Goal: Navigation & Orientation: Find specific page/section

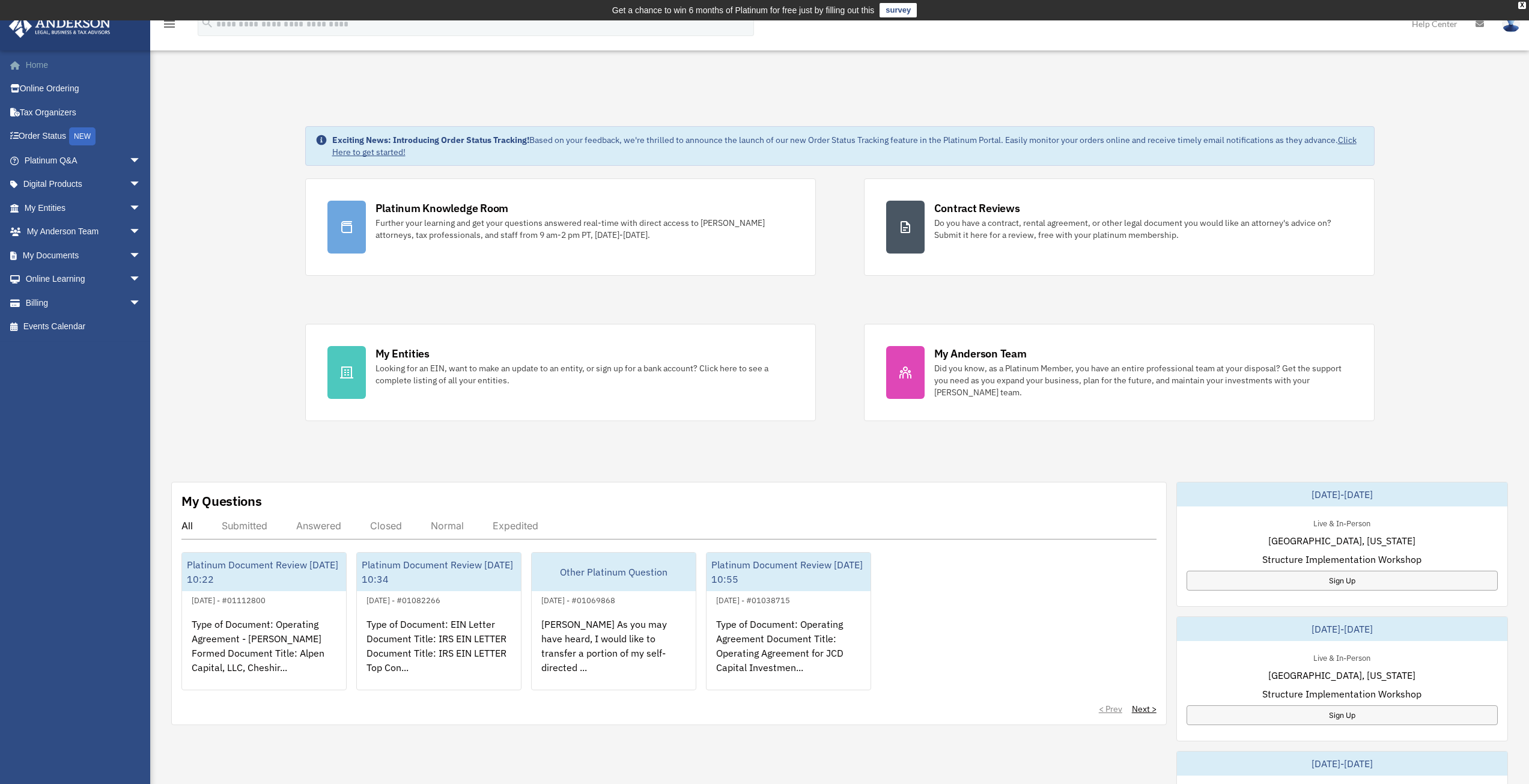
click at [54, 64] on link "Home" at bounding box center [84, 64] width 151 height 24
click at [129, 159] on span "arrow_drop_down" at bounding box center [141, 161] width 24 height 25
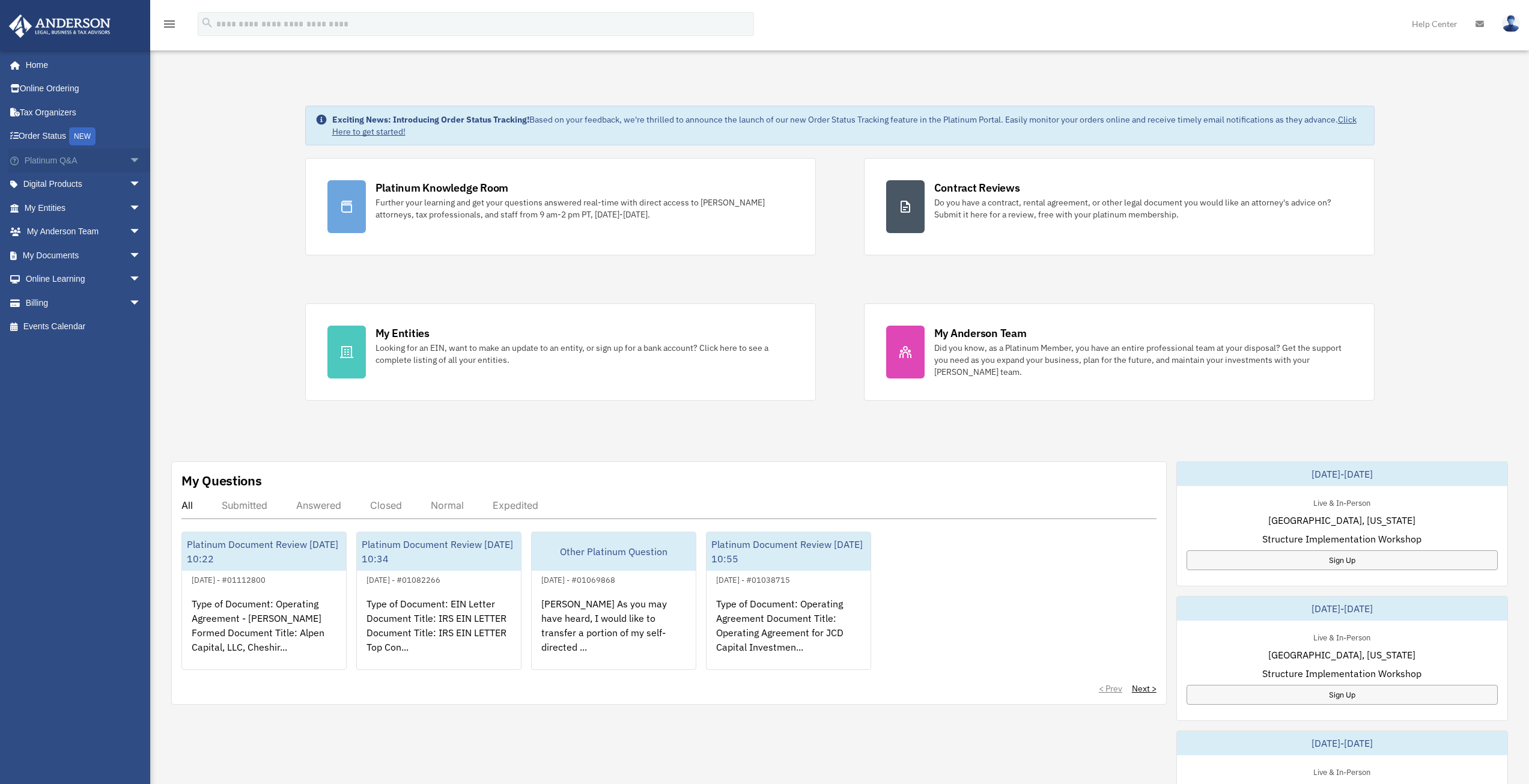
click at [129, 161] on span "arrow_drop_down" at bounding box center [141, 161] width 24 height 25
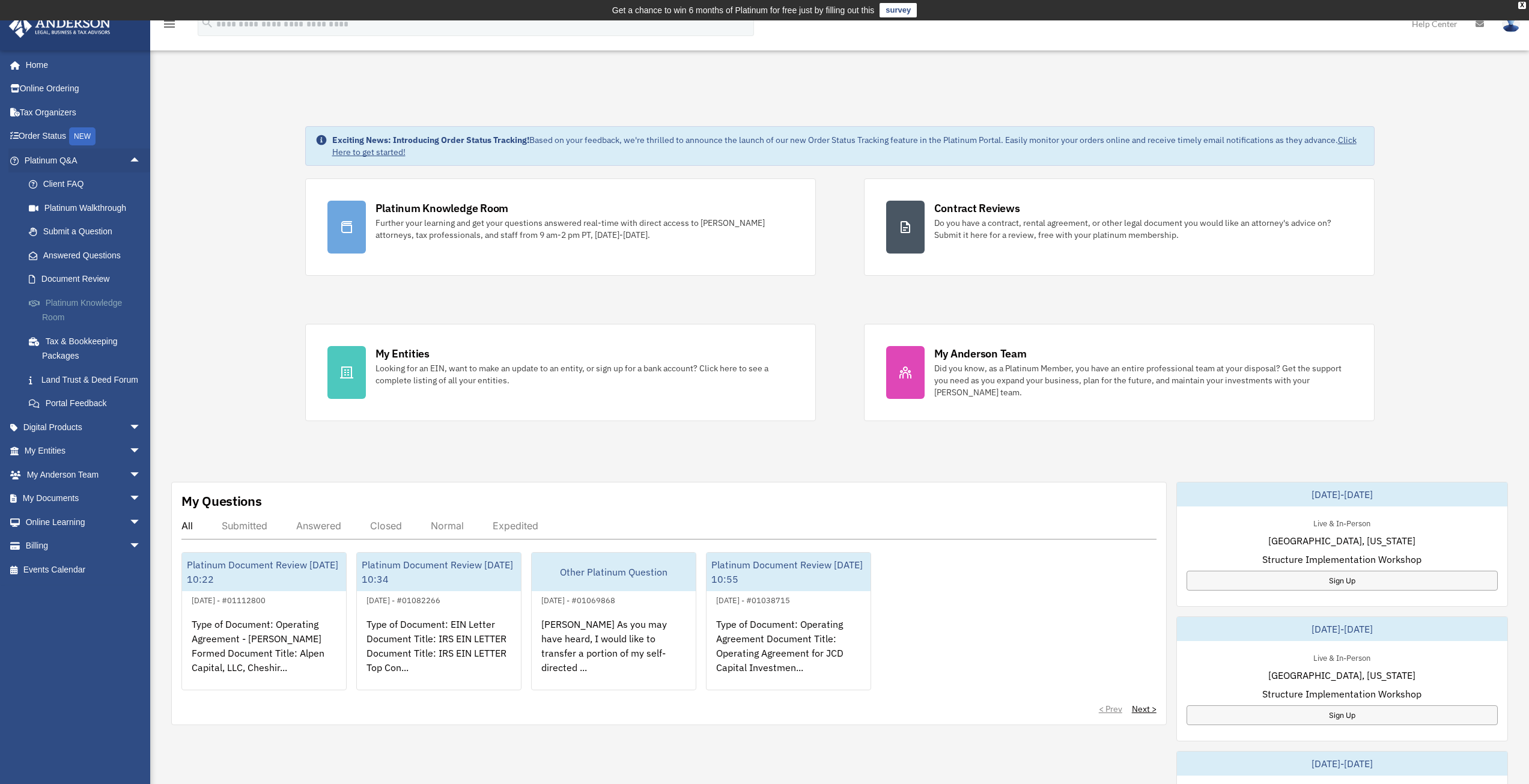
click at [81, 305] on link "Platinum Knowledge Room" at bounding box center [88, 309] width 142 height 38
click at [74, 302] on link "Platinum Knowledge Room" at bounding box center [88, 309] width 142 height 38
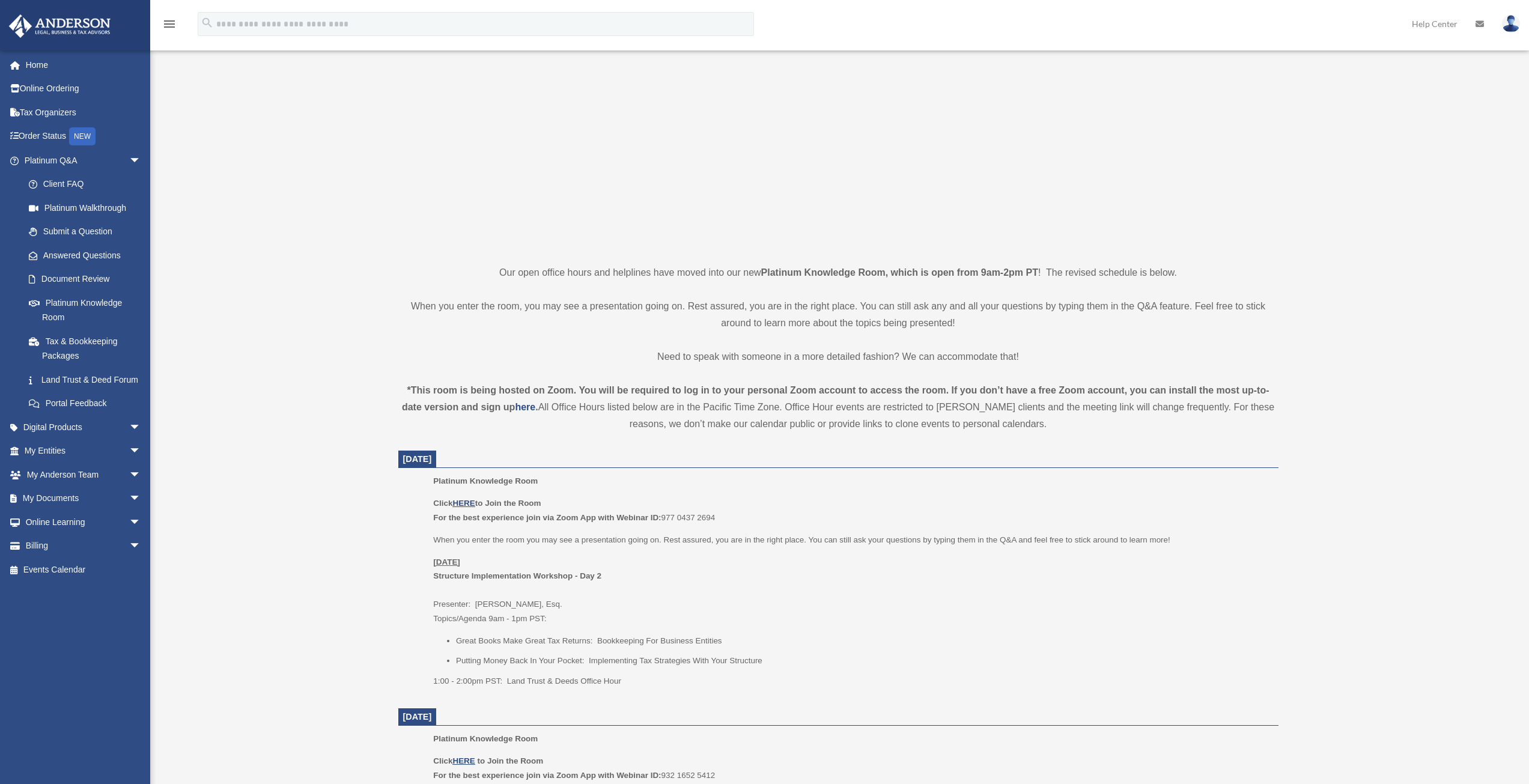
scroll to position [120, 0]
click at [113, 439] on link "Digital Products arrow_drop_down" at bounding box center [84, 427] width 151 height 24
click at [129, 437] on span "arrow_drop_down" at bounding box center [141, 427] width 24 height 25
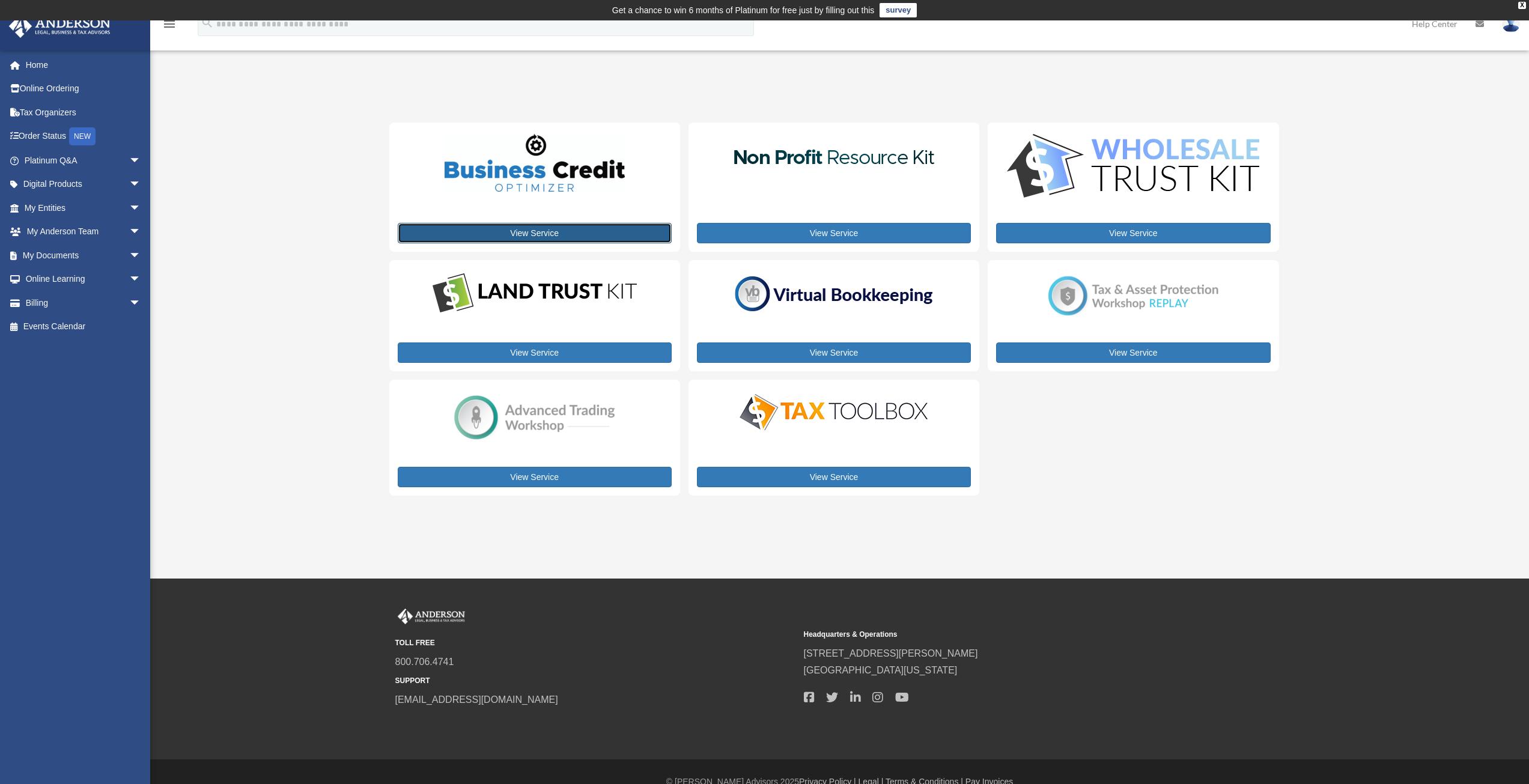
click at [532, 230] on link "View Service" at bounding box center [535, 233] width 274 height 20
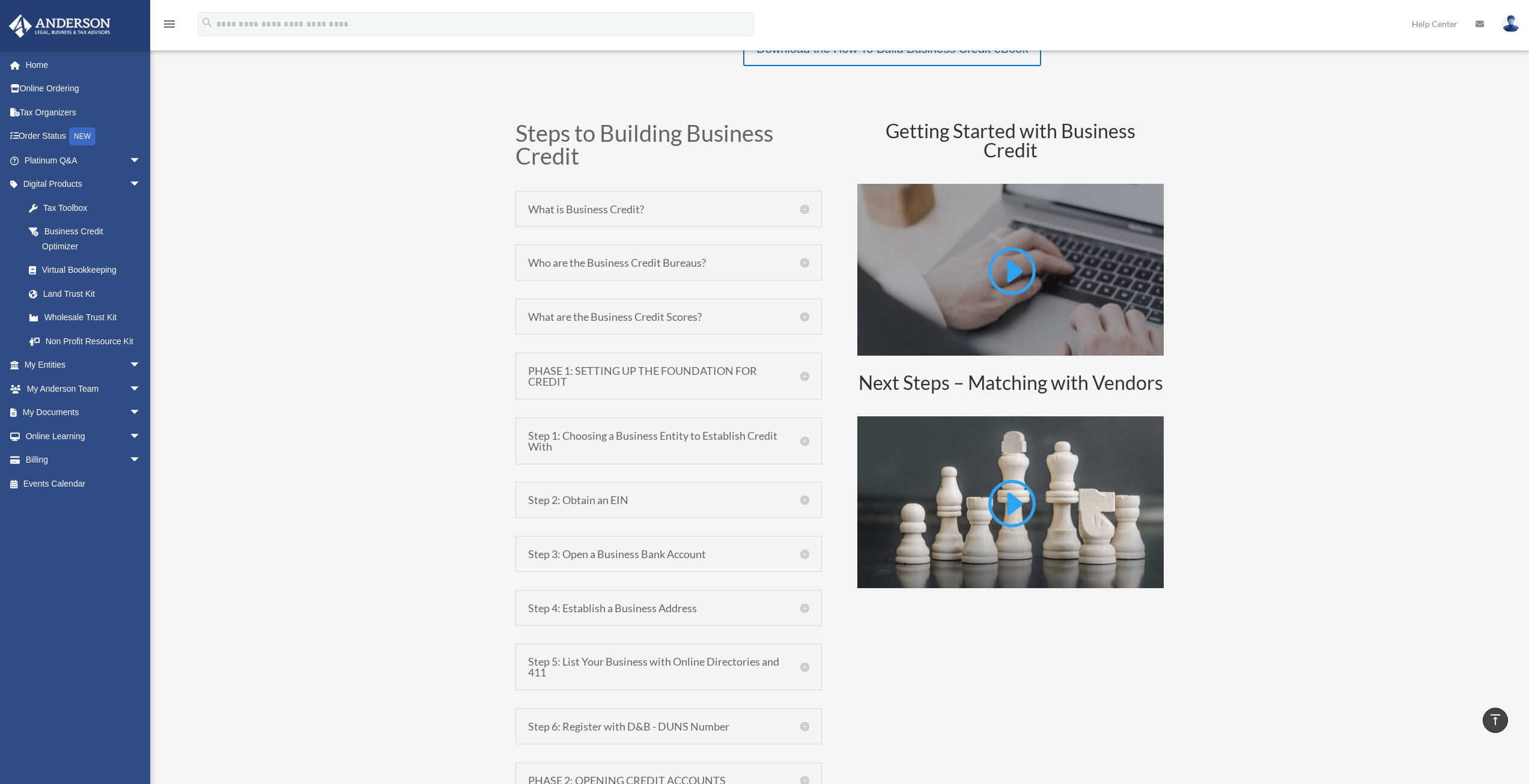
scroll to position [601, 0]
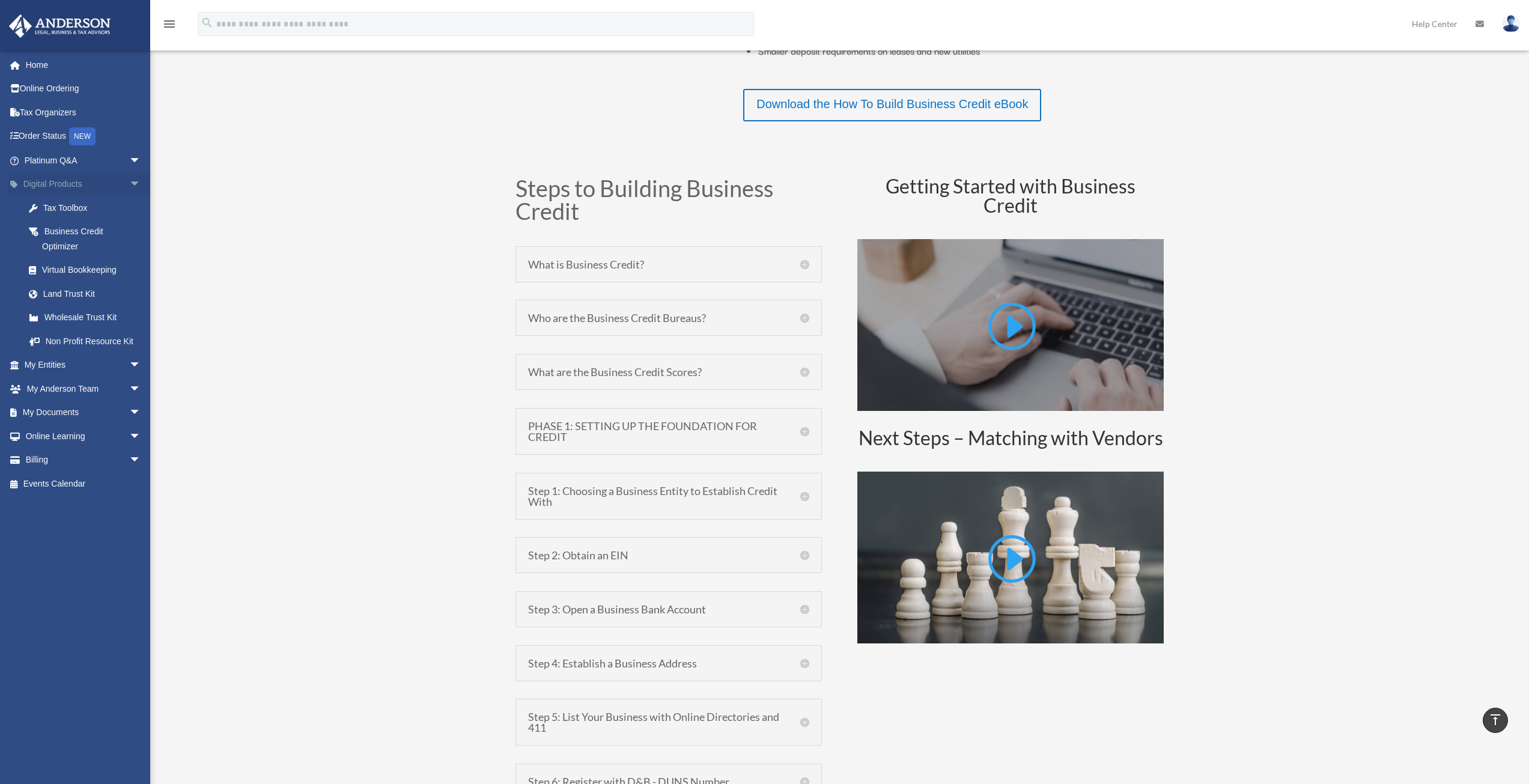
click at [129, 177] on span "arrow_drop_down" at bounding box center [141, 185] width 24 height 25
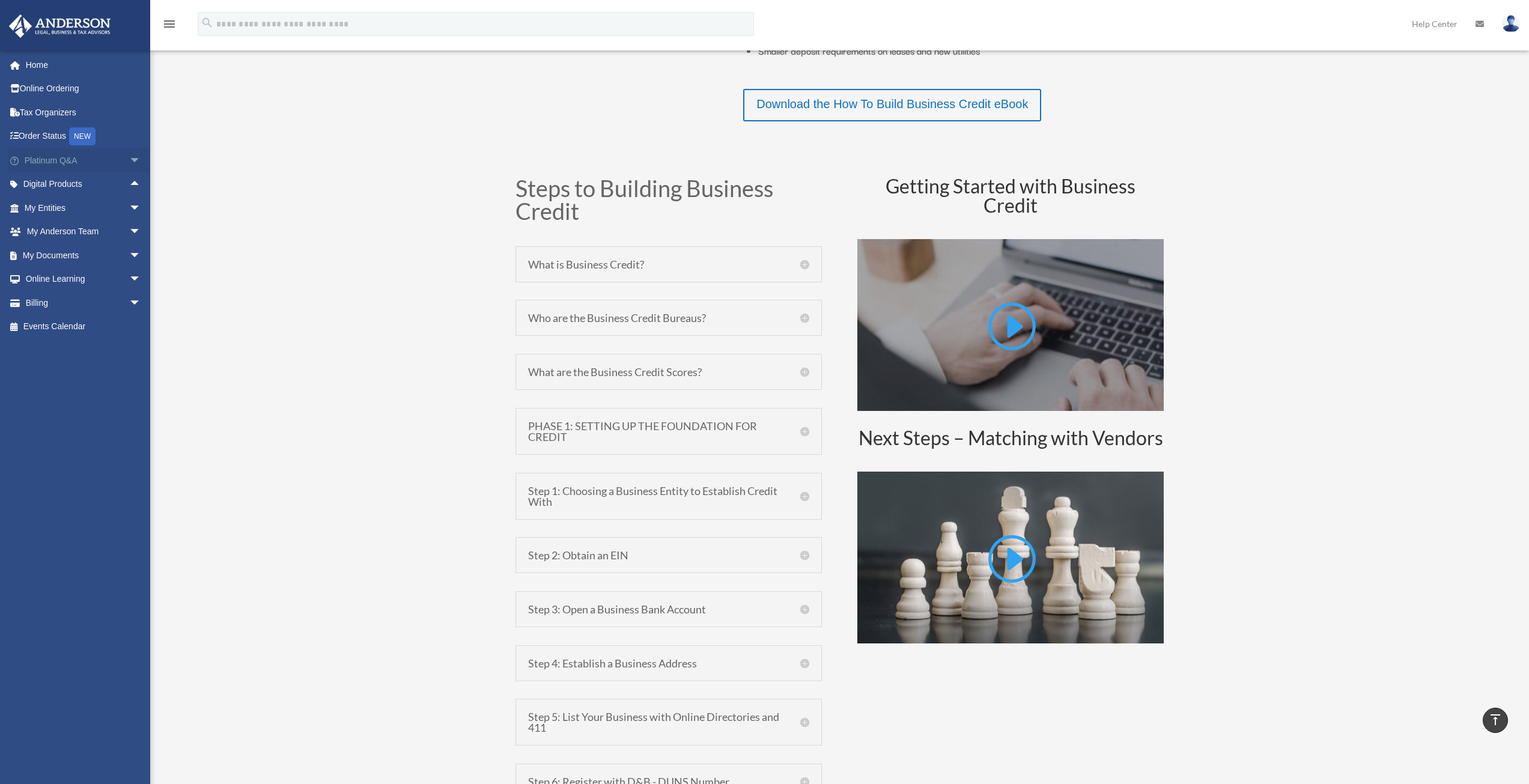
click at [129, 159] on span "arrow_drop_down" at bounding box center [141, 161] width 24 height 25
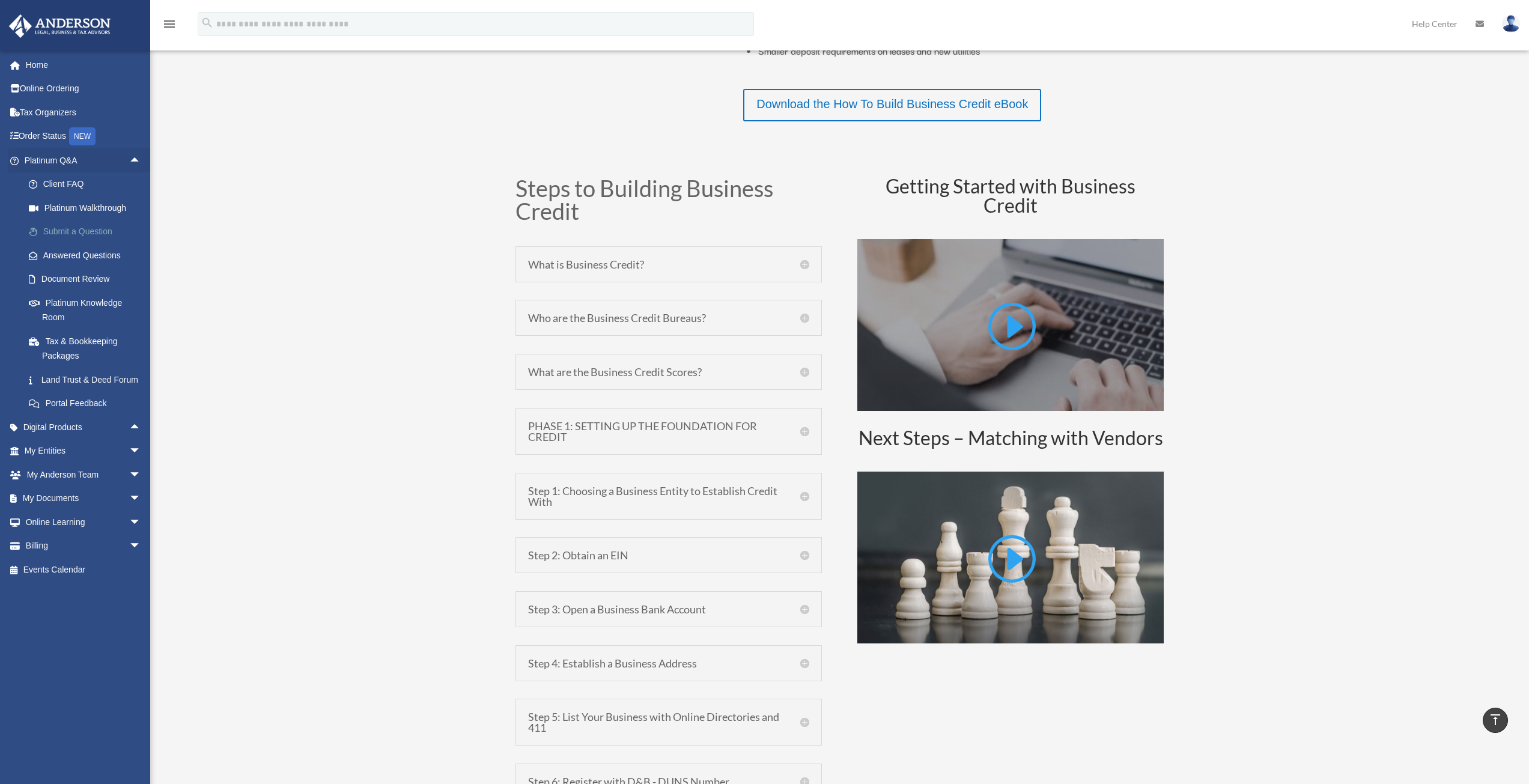
click at [80, 228] on link "Submit a Question" at bounding box center [88, 232] width 142 height 24
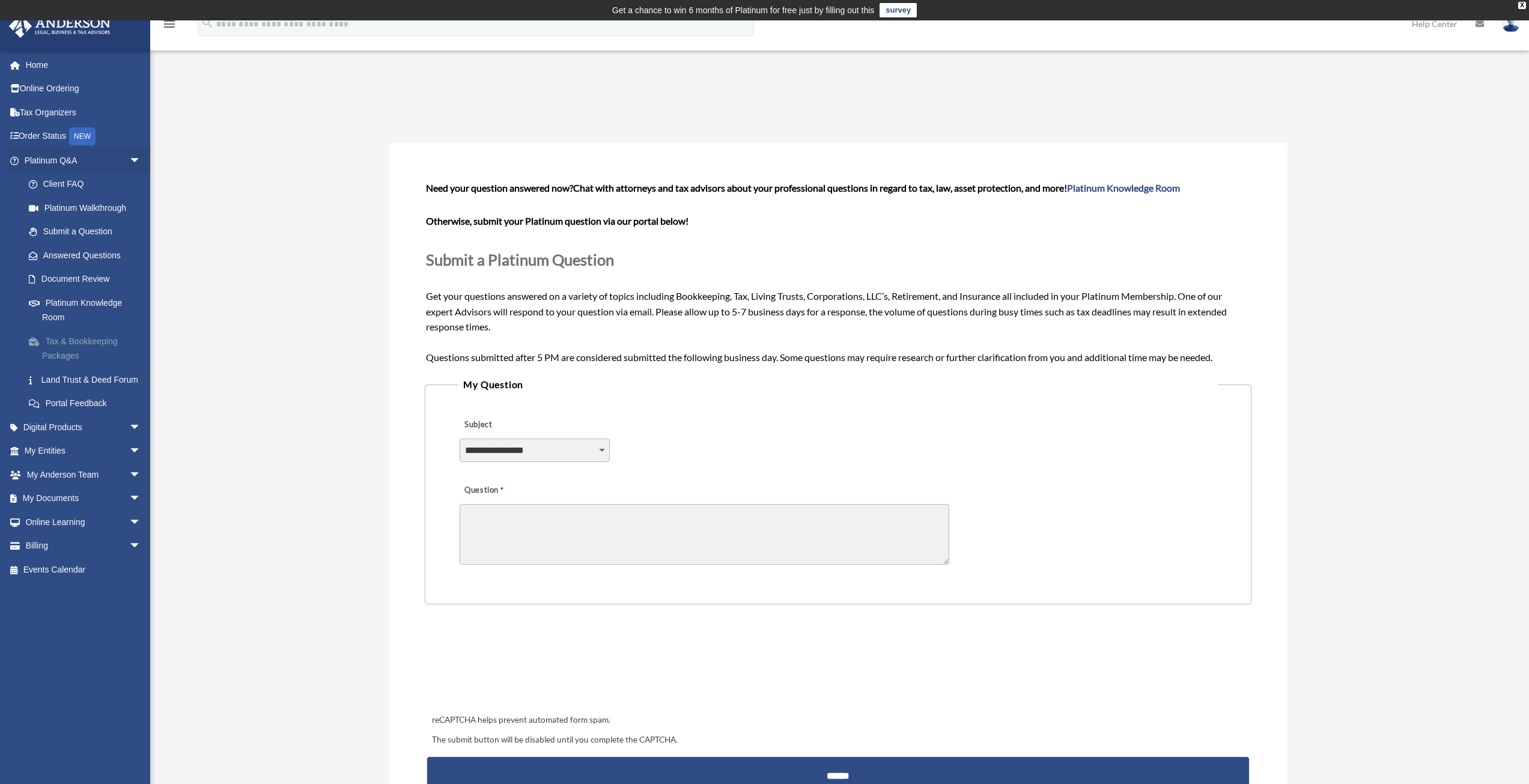
click at [54, 347] on link "Tax & Bookkeeping Packages" at bounding box center [88, 348] width 142 height 38
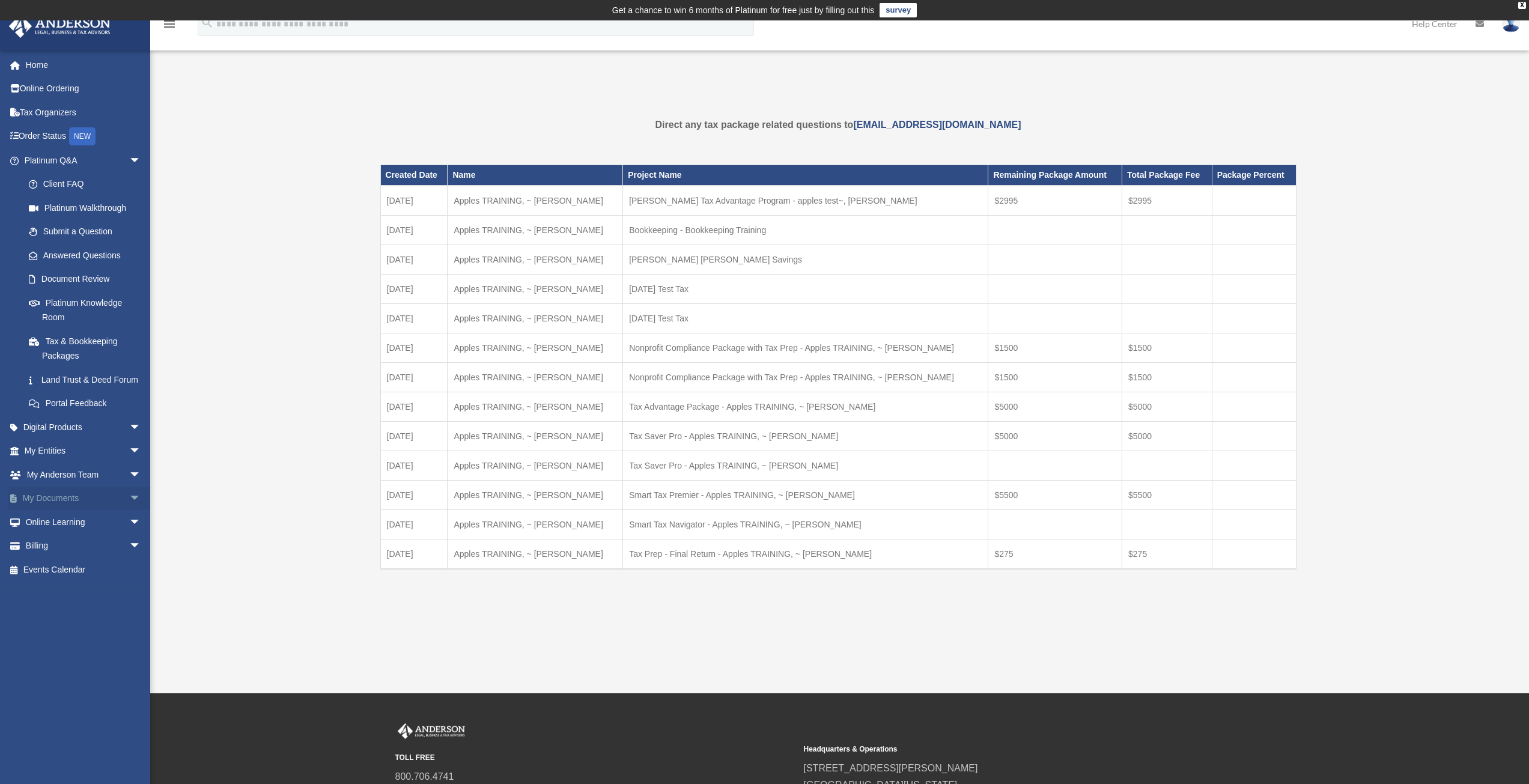
click at [109, 508] on link "My Documents arrow_drop_down" at bounding box center [84, 498] width 151 height 24
click at [129, 511] on span "arrow_drop_down" at bounding box center [141, 499] width 24 height 25
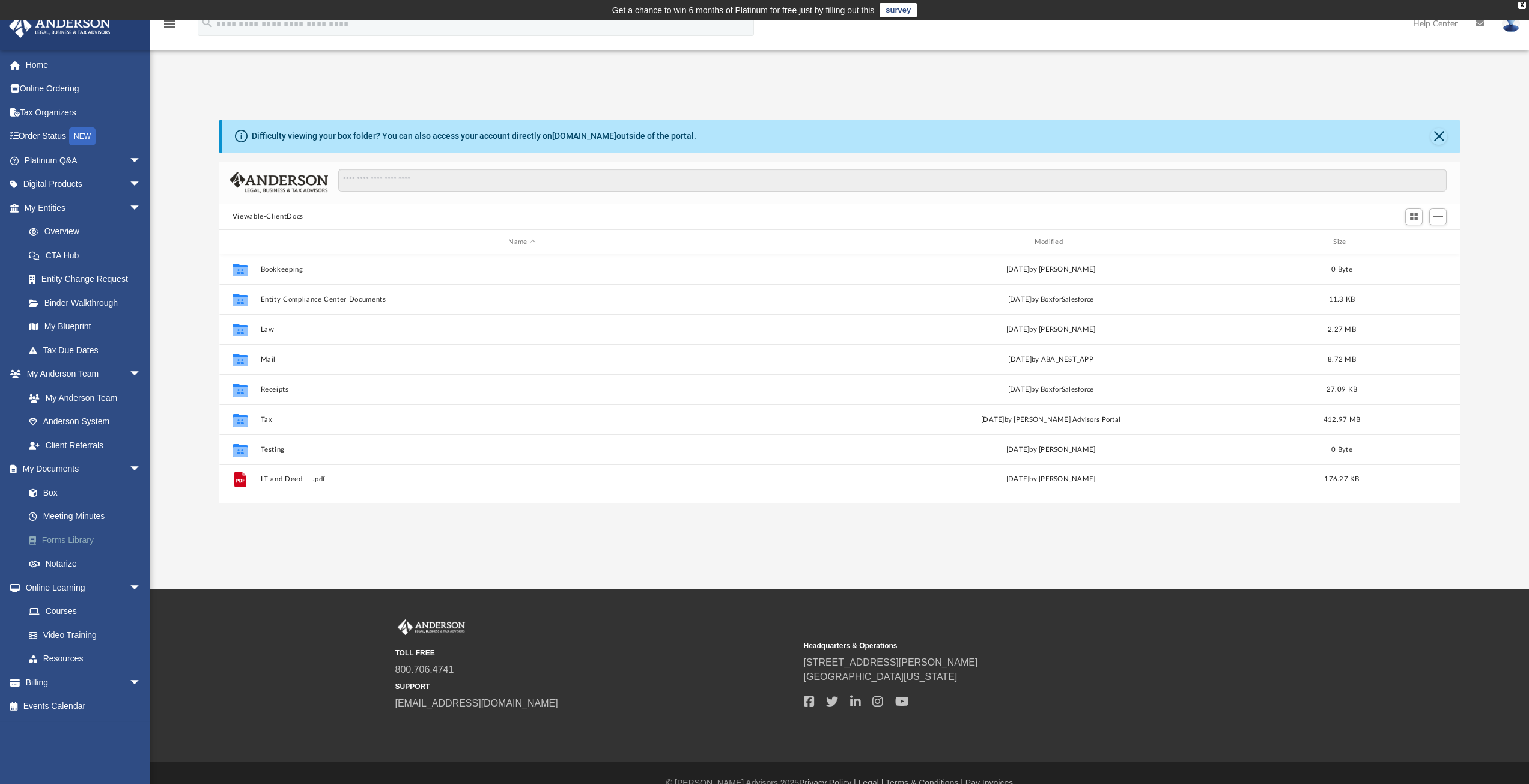
scroll to position [264, 1231]
click at [64, 541] on link "Forms Library" at bounding box center [88, 539] width 142 height 24
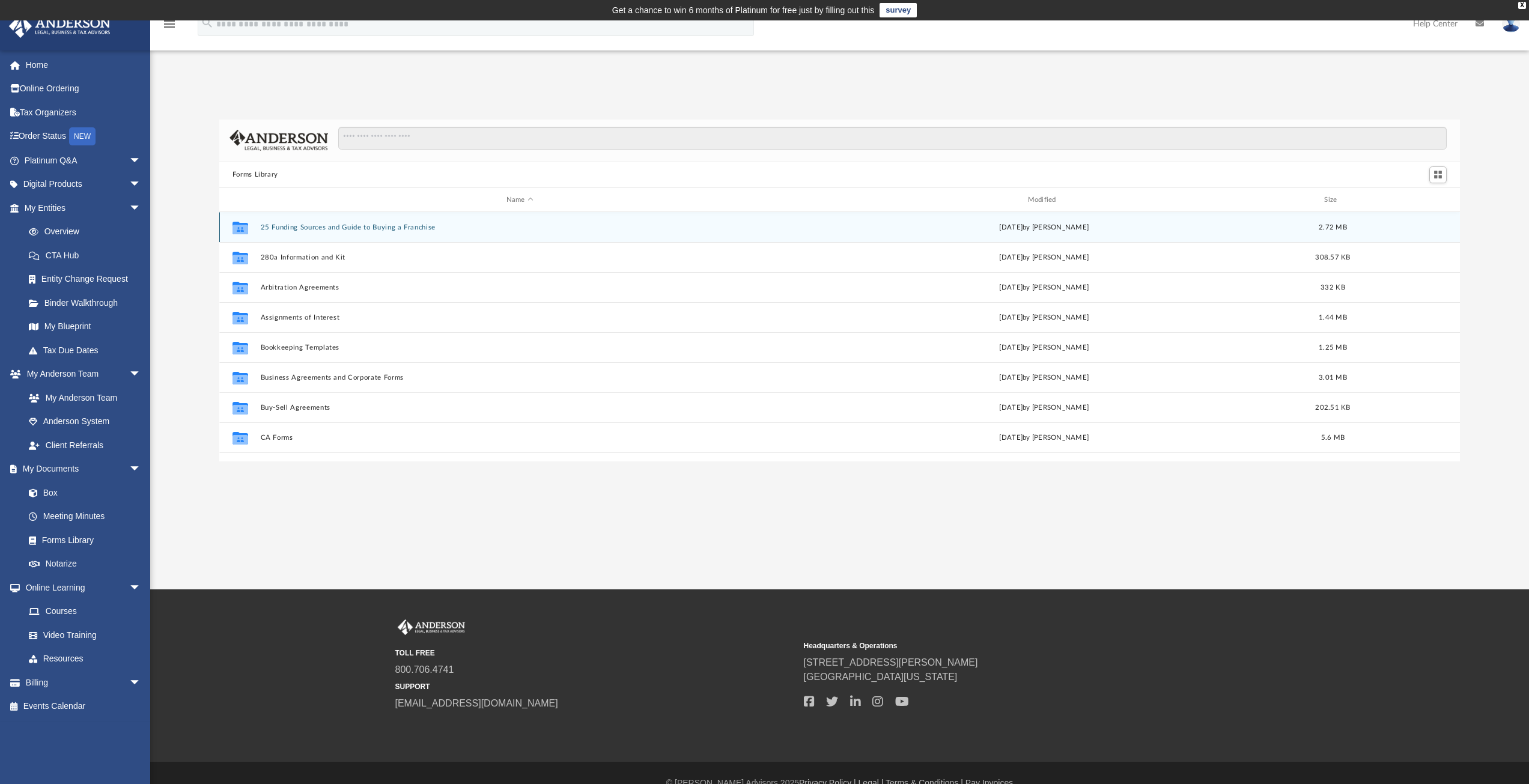
scroll to position [264, 1231]
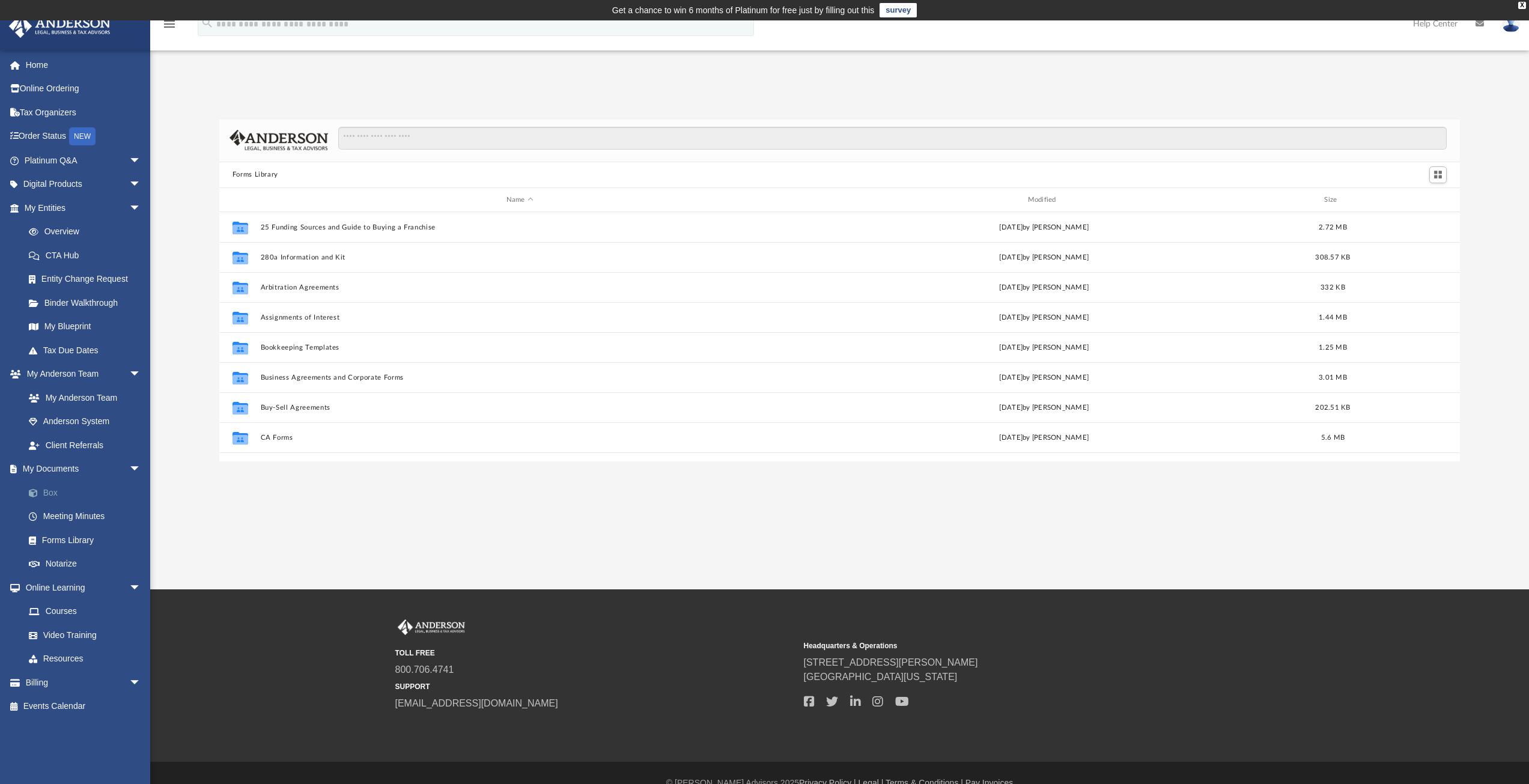
click at [37, 494] on span at bounding box center [40, 493] width 8 height 9
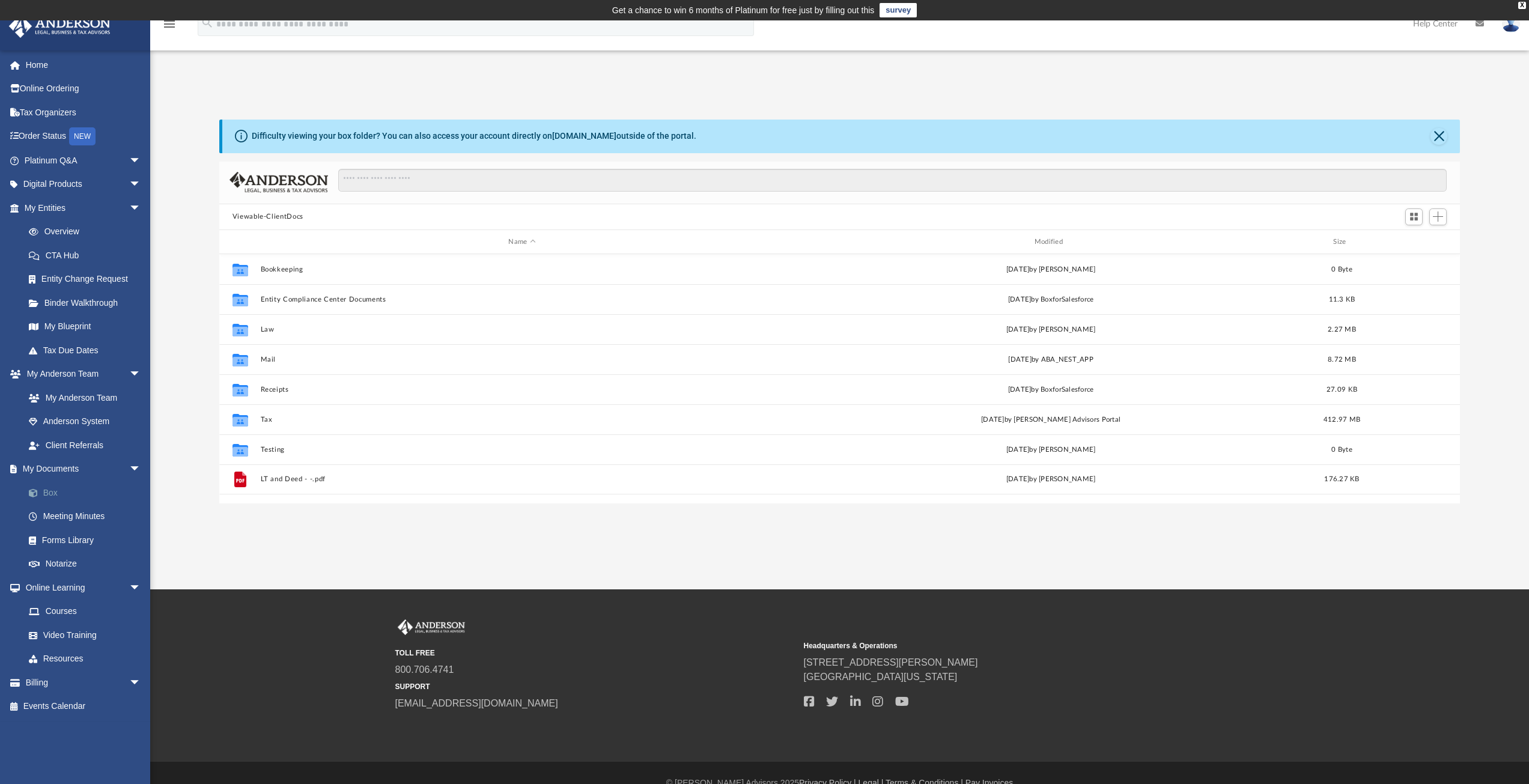
scroll to position [264, 1231]
click at [129, 684] on span "arrow_drop_down" at bounding box center [141, 683] width 24 height 25
click at [75, 708] on link "$ Open Invoices" at bounding box center [88, 706] width 142 height 25
click at [51, 708] on link "$ Open Invoices" at bounding box center [88, 706] width 142 height 25
click at [67, 730] on link "Past Invoices" at bounding box center [88, 730] width 142 height 24
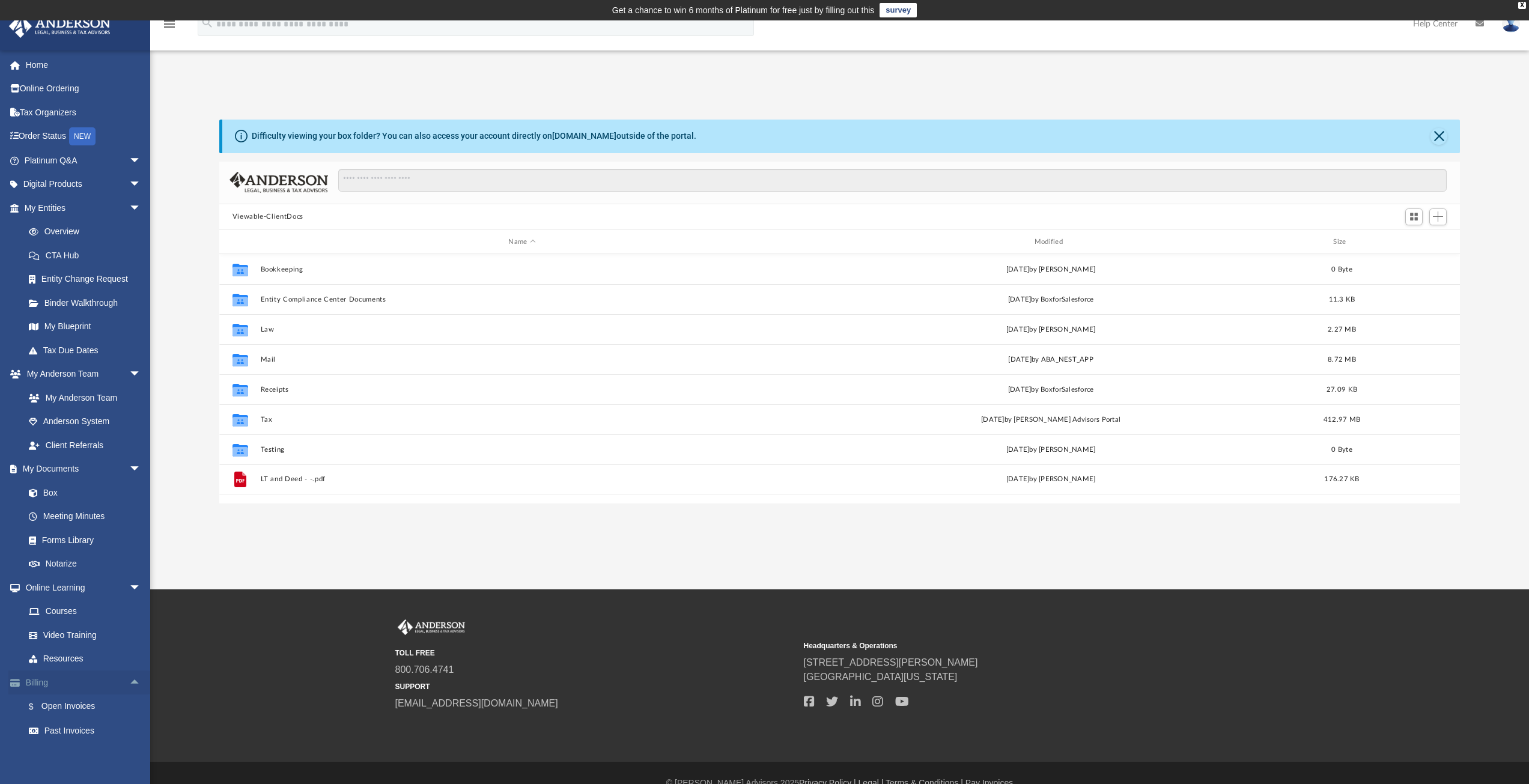
click at [129, 682] on span "arrow_drop_up" at bounding box center [141, 683] width 24 height 25
click at [129, 683] on span "arrow_drop_down" at bounding box center [141, 683] width 24 height 25
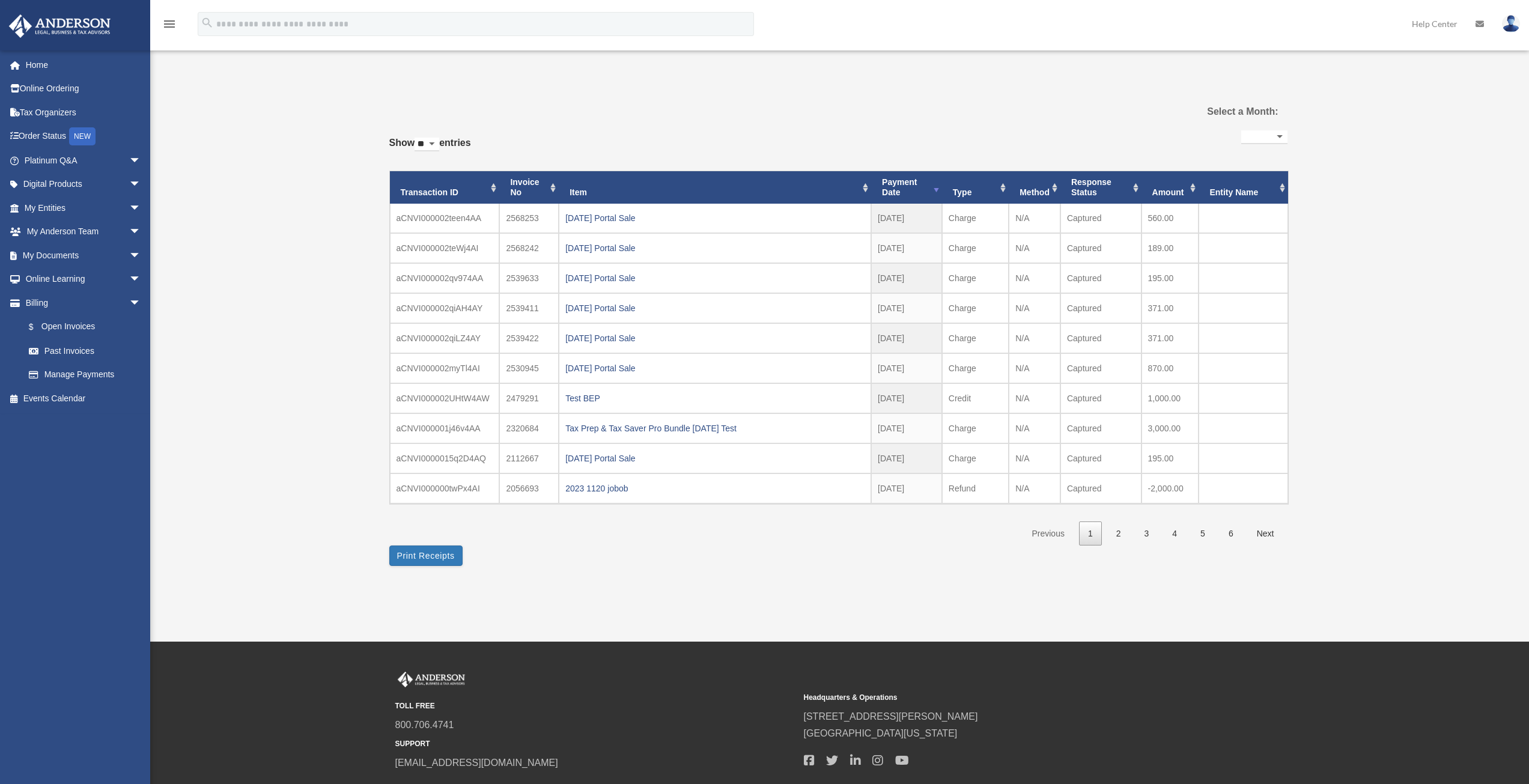
select select
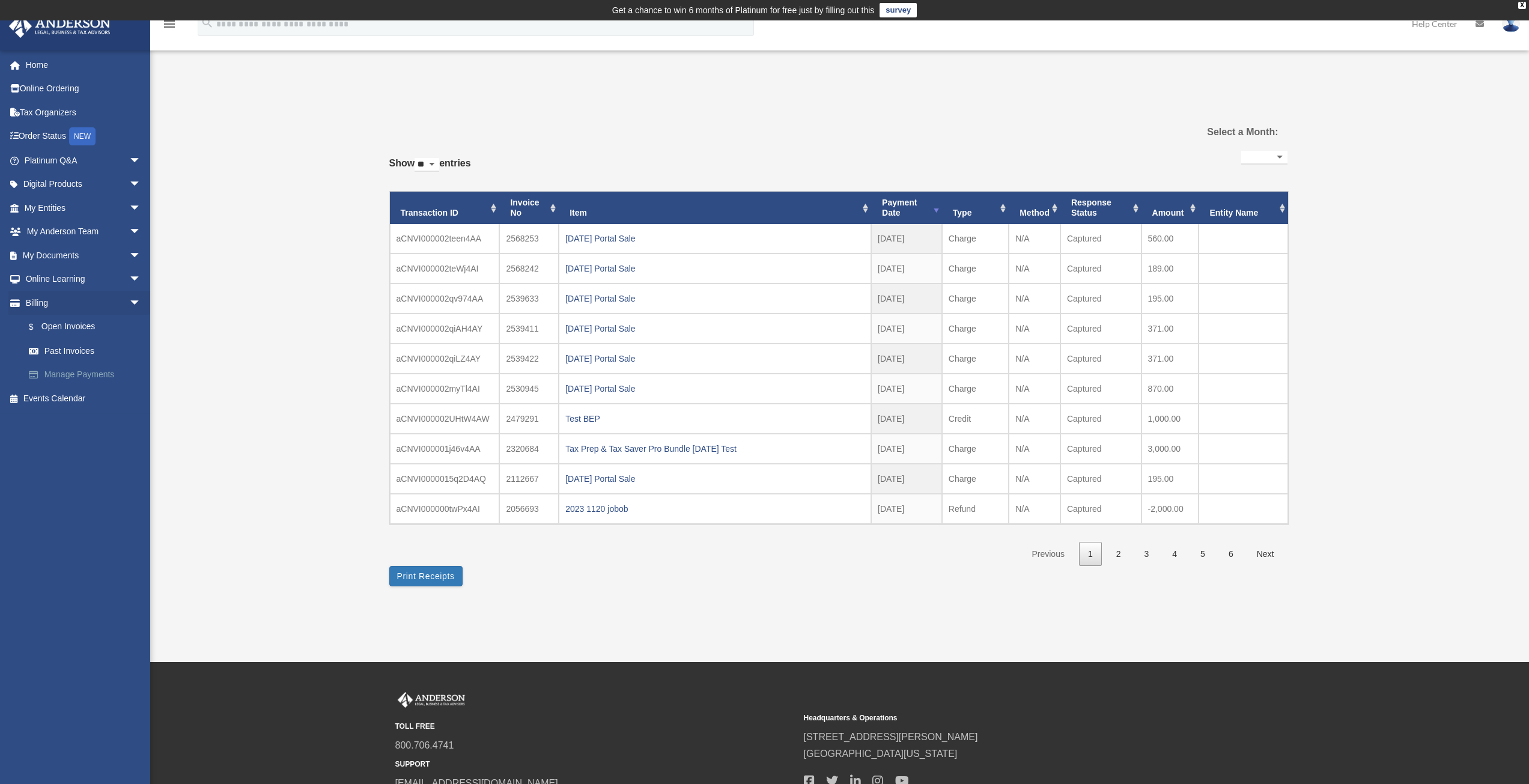
click at [99, 377] on link "Manage Payments" at bounding box center [88, 375] width 142 height 24
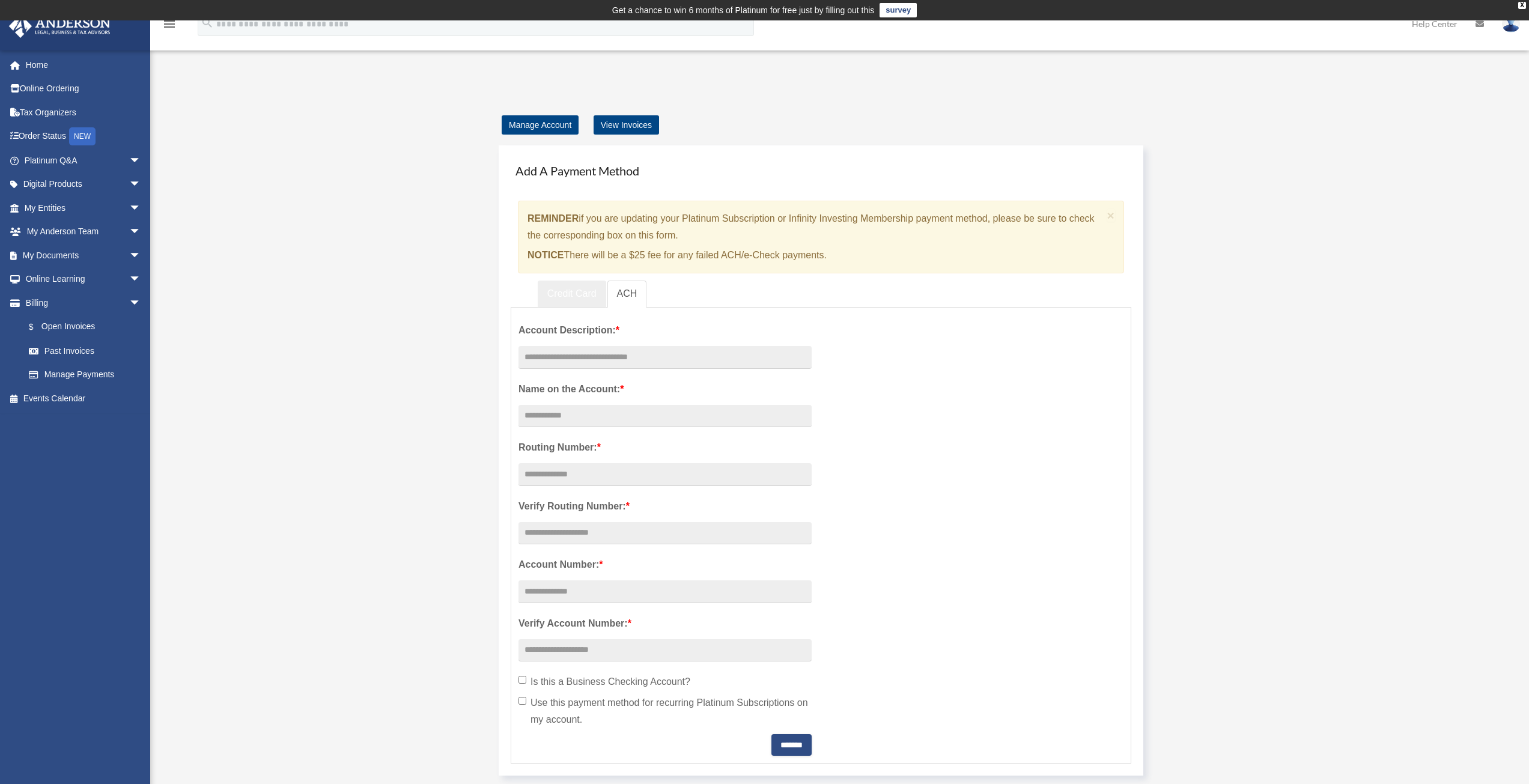
click at [574, 299] on link "Credit Card" at bounding box center [572, 294] width 68 height 27
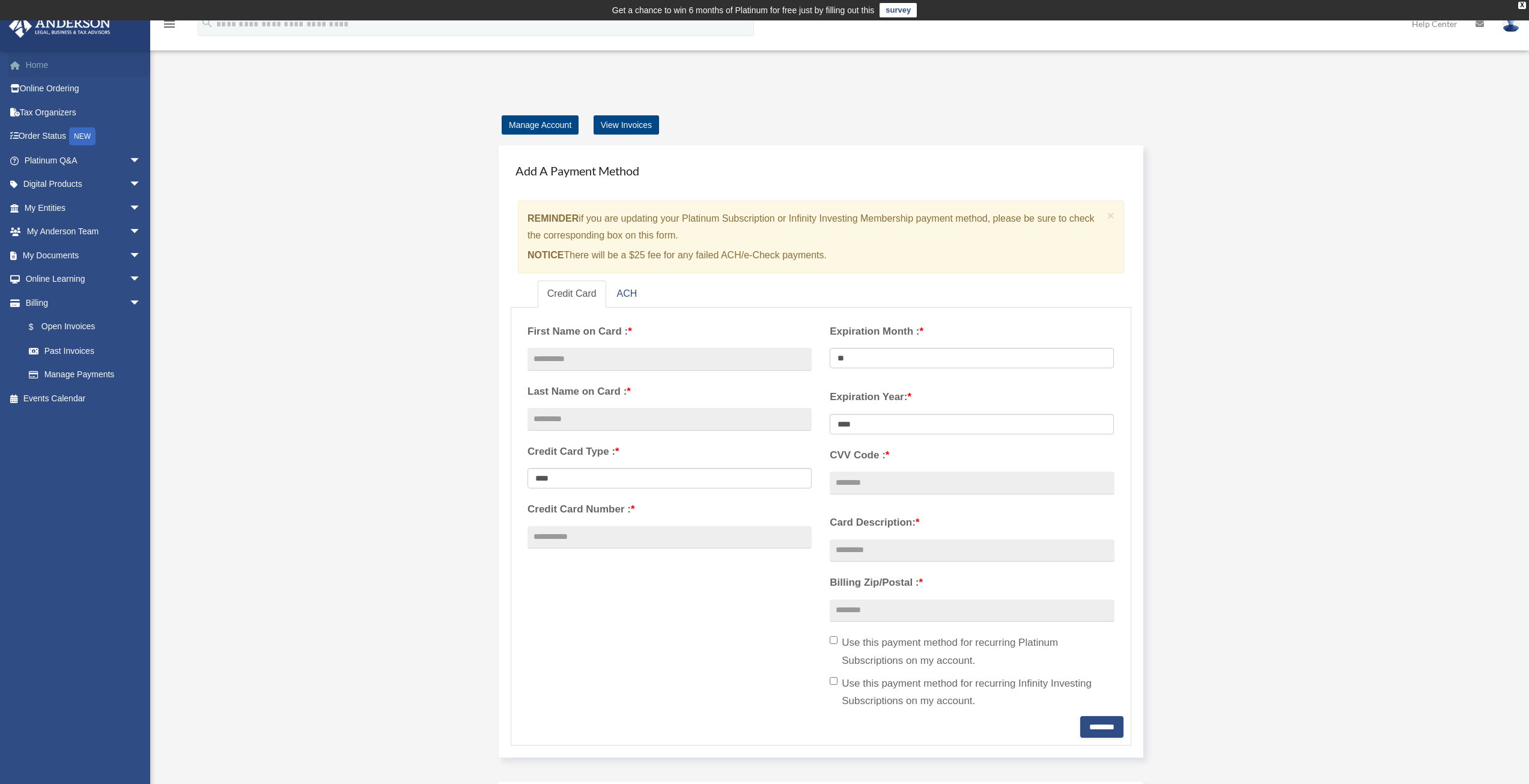
click at [44, 61] on link "Home" at bounding box center [84, 64] width 151 height 24
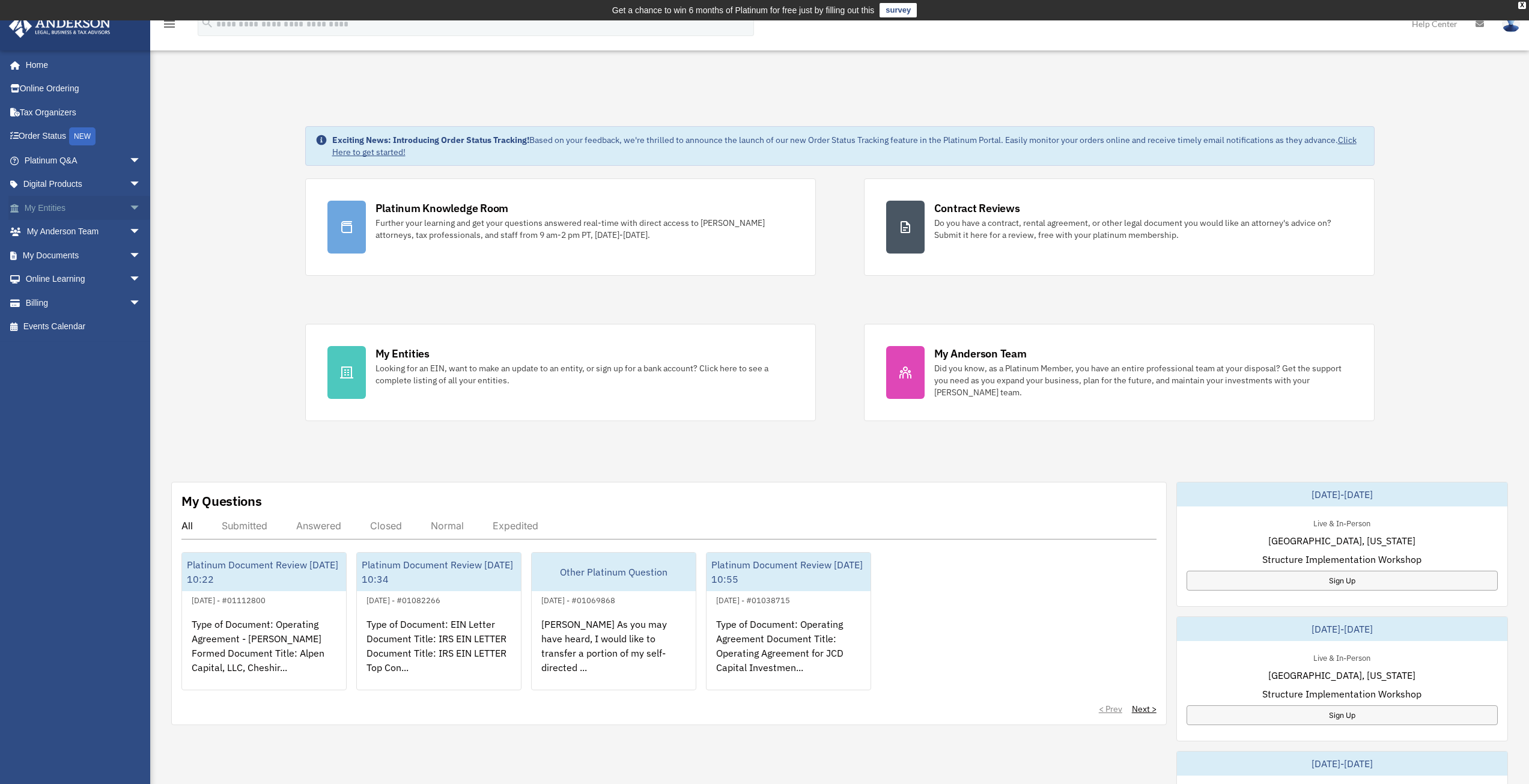
click at [129, 211] on span "arrow_drop_down" at bounding box center [141, 208] width 24 height 25
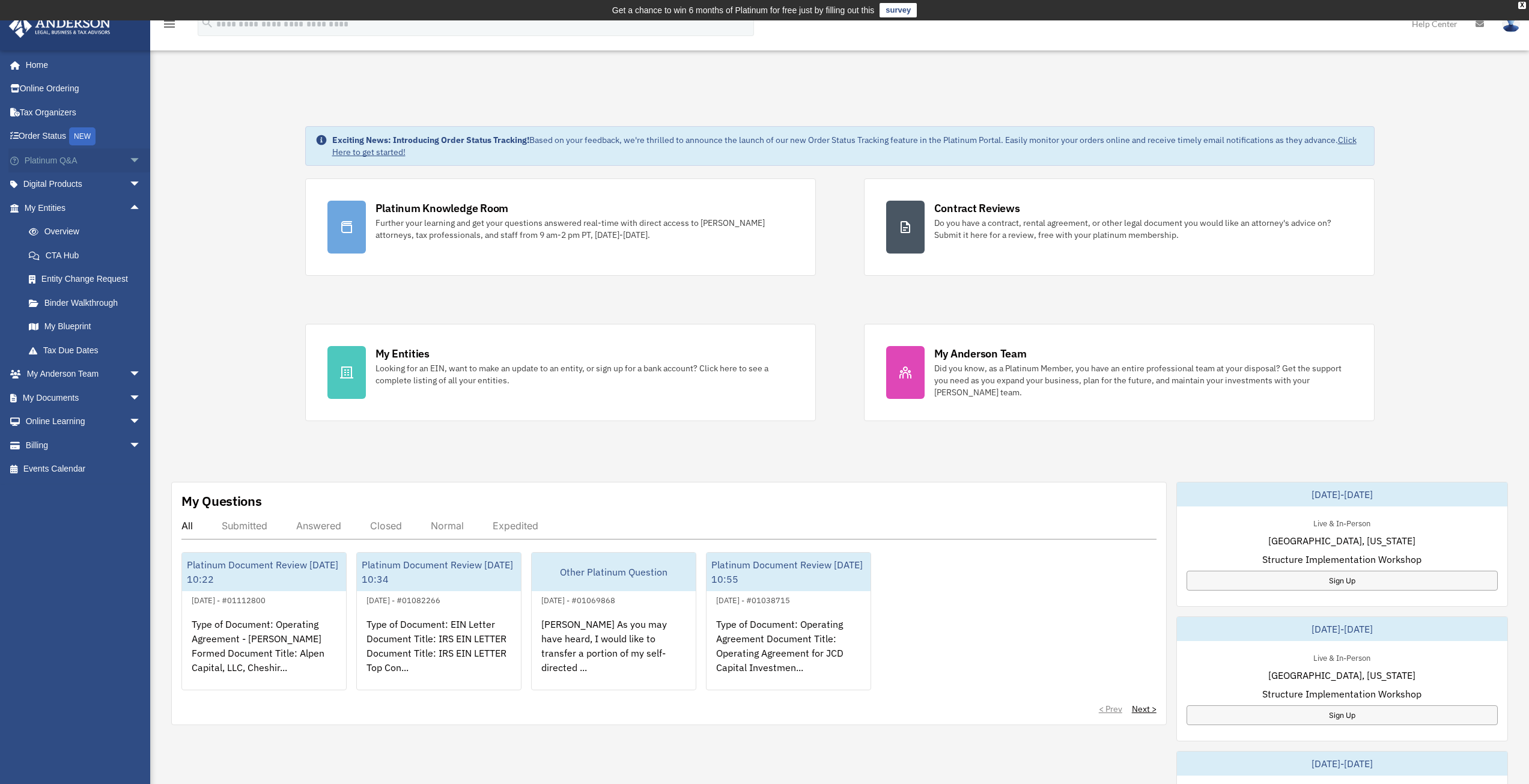
click at [129, 162] on span "arrow_drop_down" at bounding box center [141, 161] width 24 height 25
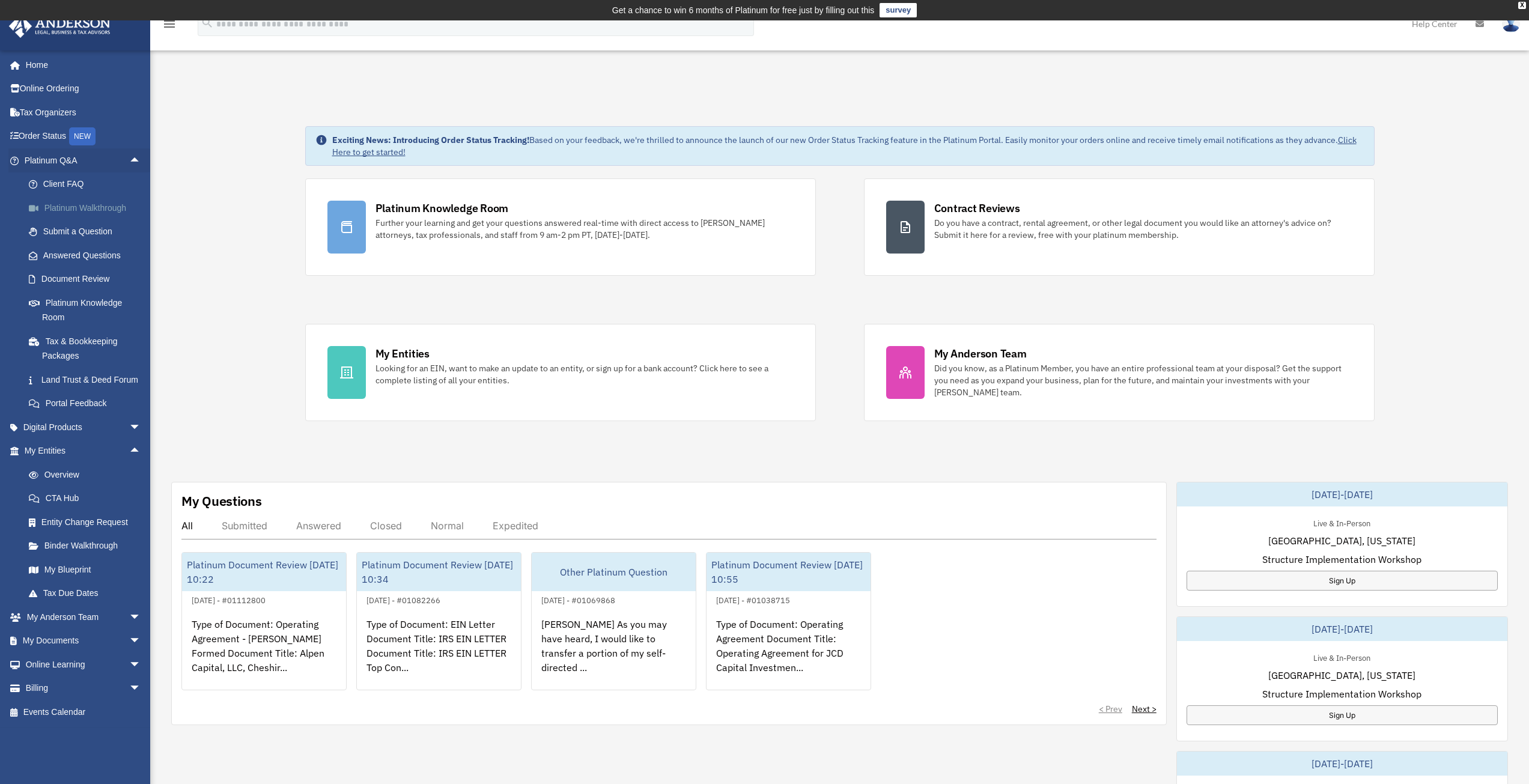
click at [99, 205] on link "Platinum Walkthrough" at bounding box center [88, 207] width 142 height 24
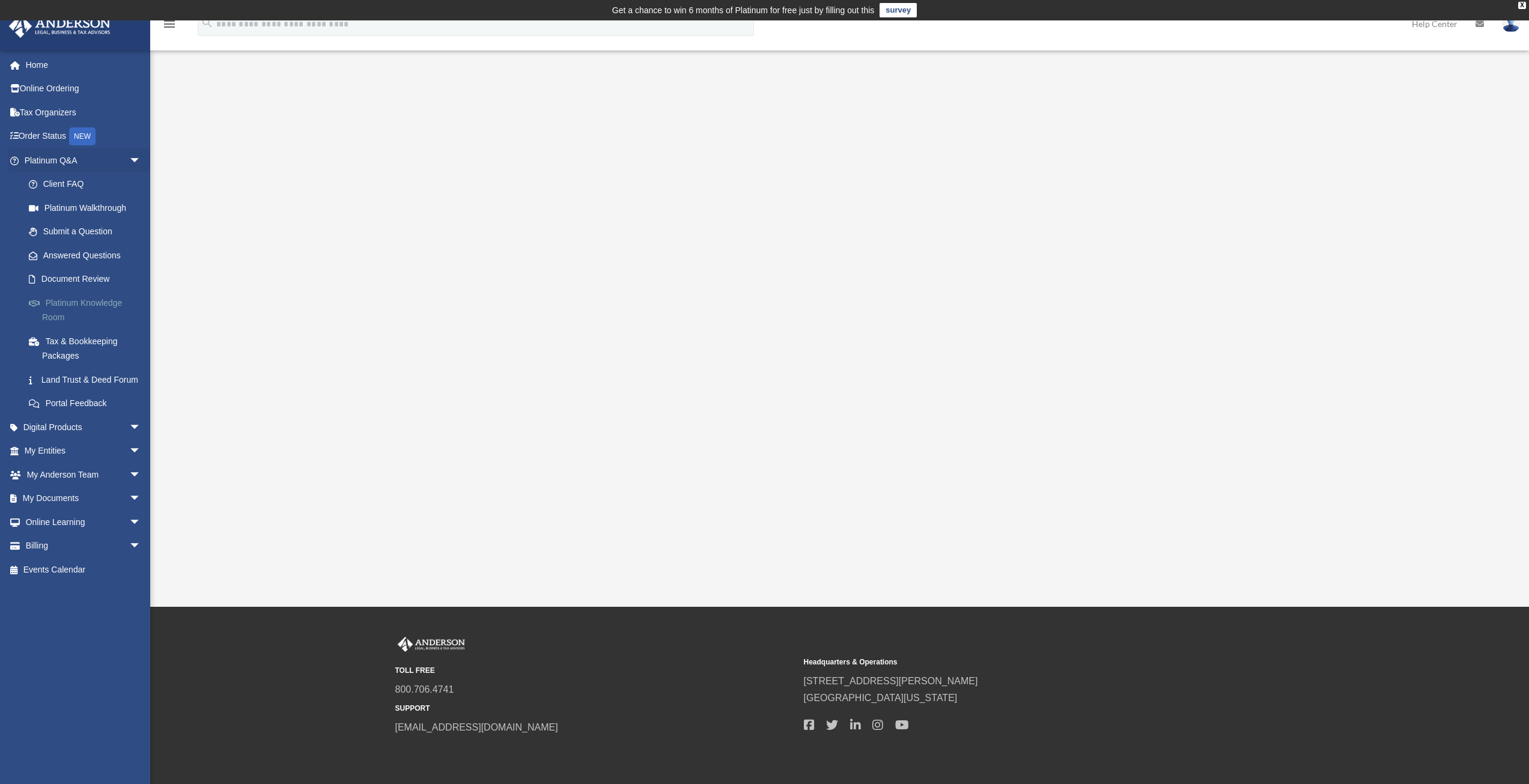
click at [73, 296] on link "Platinum Knowledge Room" at bounding box center [88, 309] width 142 height 38
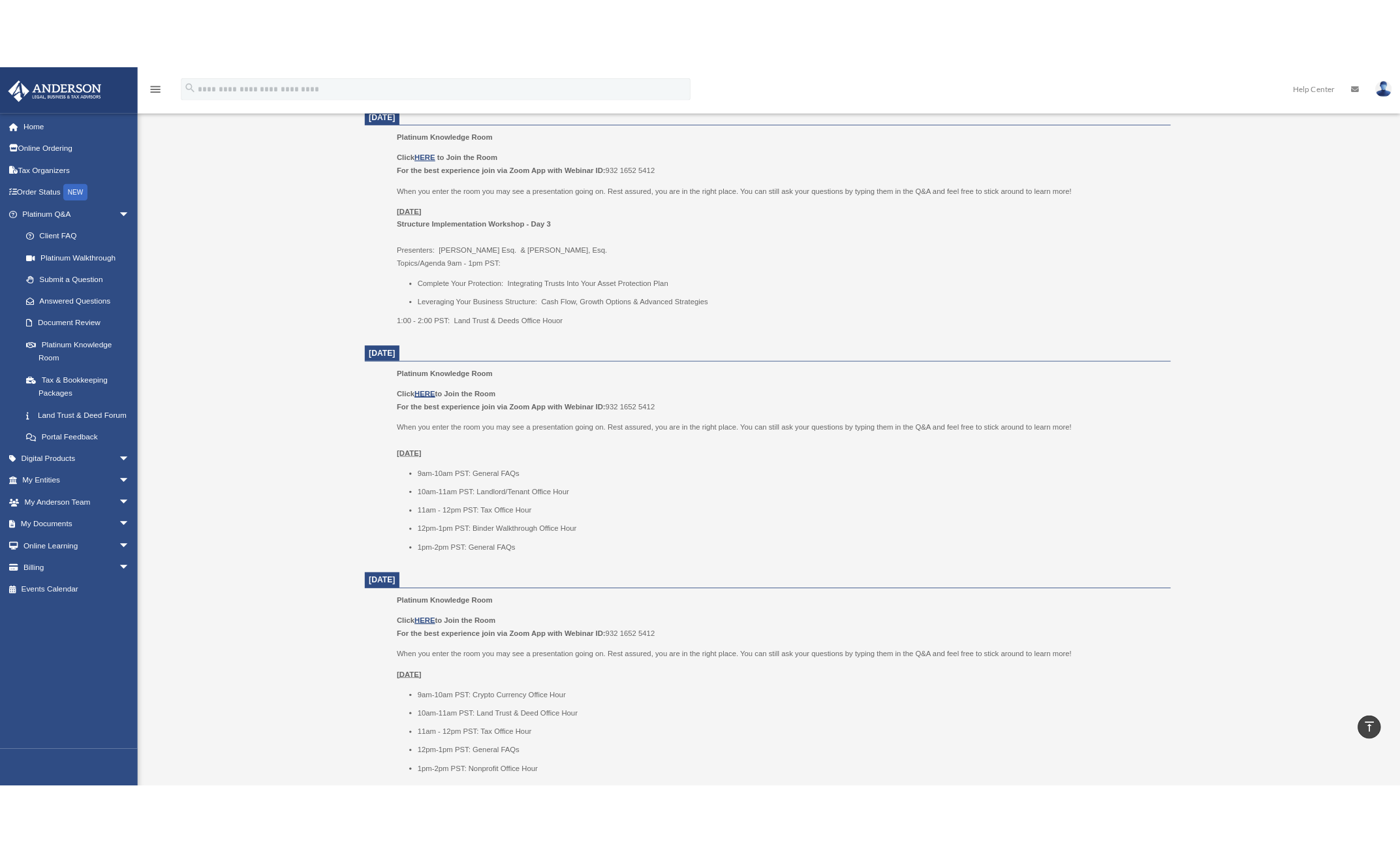
scroll to position [838, 0]
